Goal: Unclear: Browse casually

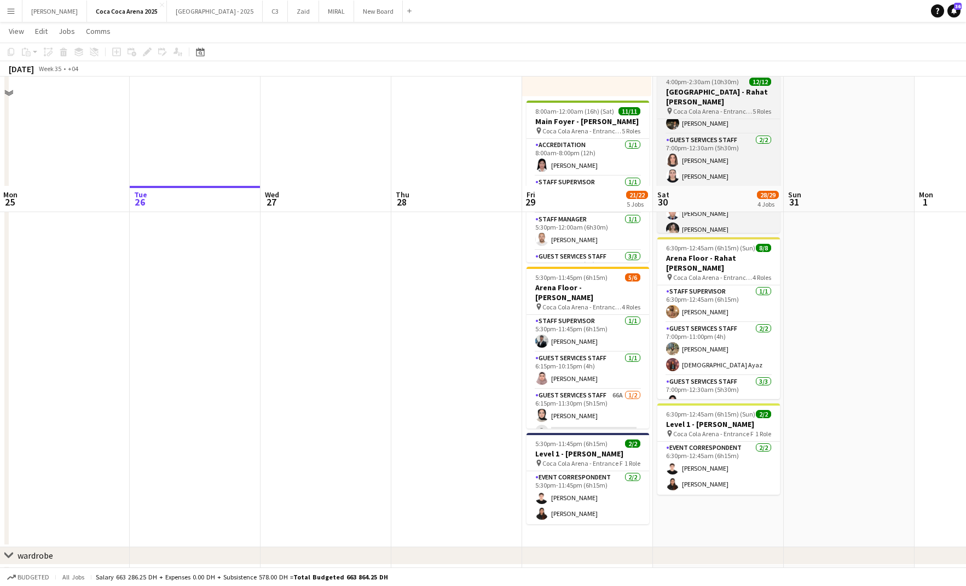
scroll to position [331, 0]
